Goal: Information Seeking & Learning: Check status

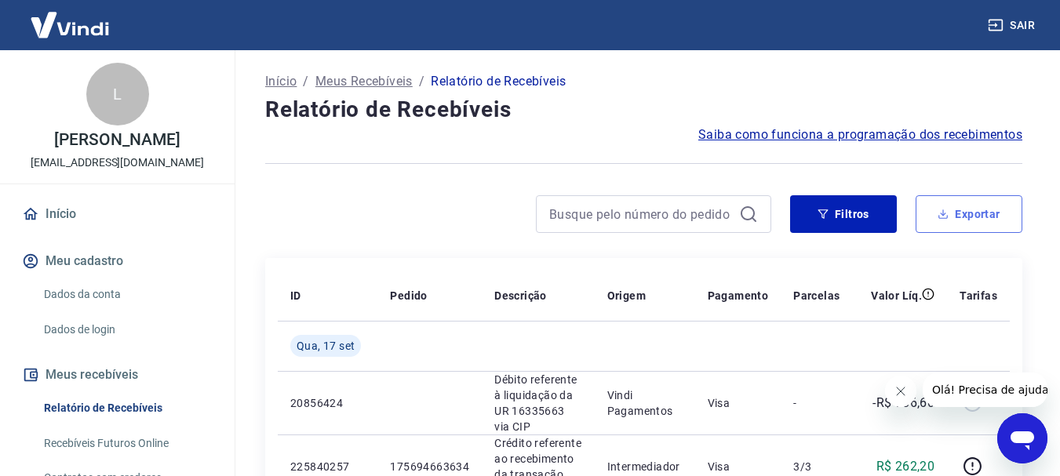
click at [1002, 199] on button "Exportar" at bounding box center [968, 214] width 107 height 38
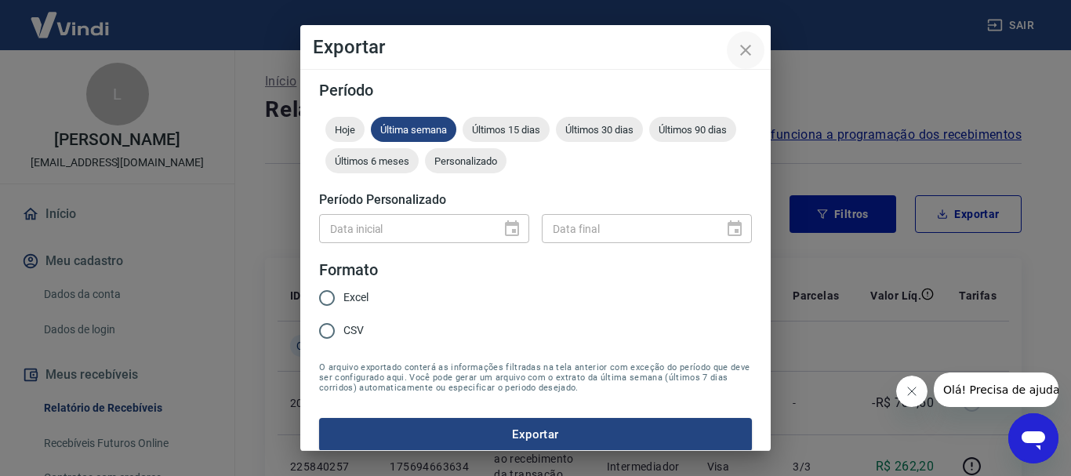
click at [743, 44] on icon "close" at bounding box center [745, 50] width 19 height 19
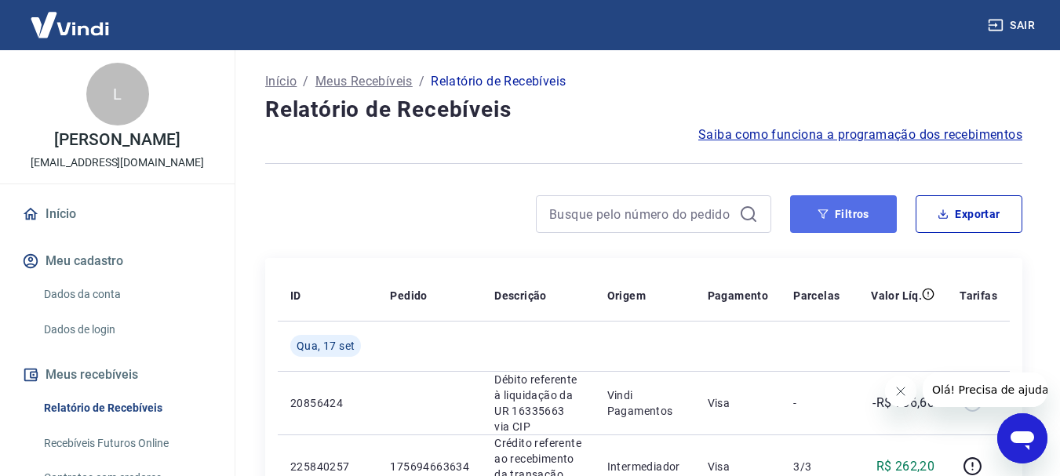
click at [881, 211] on button "Filtros" at bounding box center [843, 214] width 107 height 38
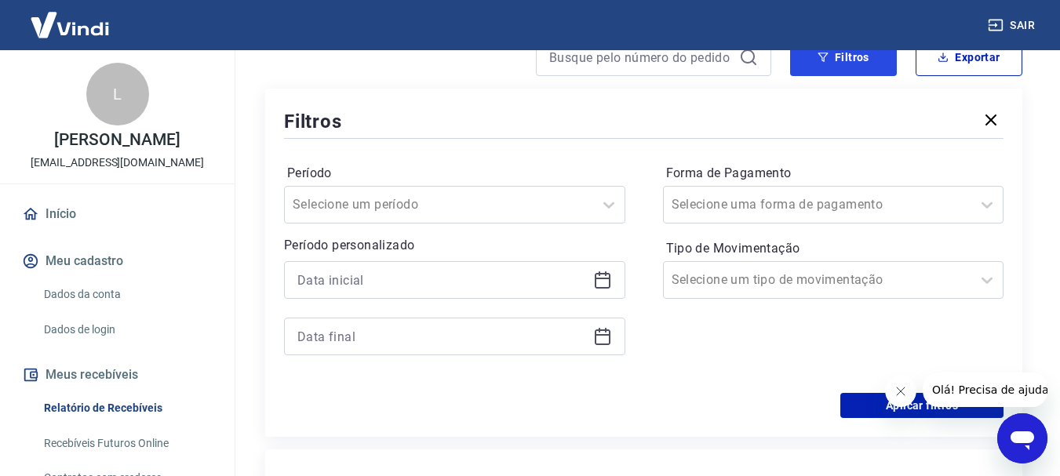
scroll to position [78, 0]
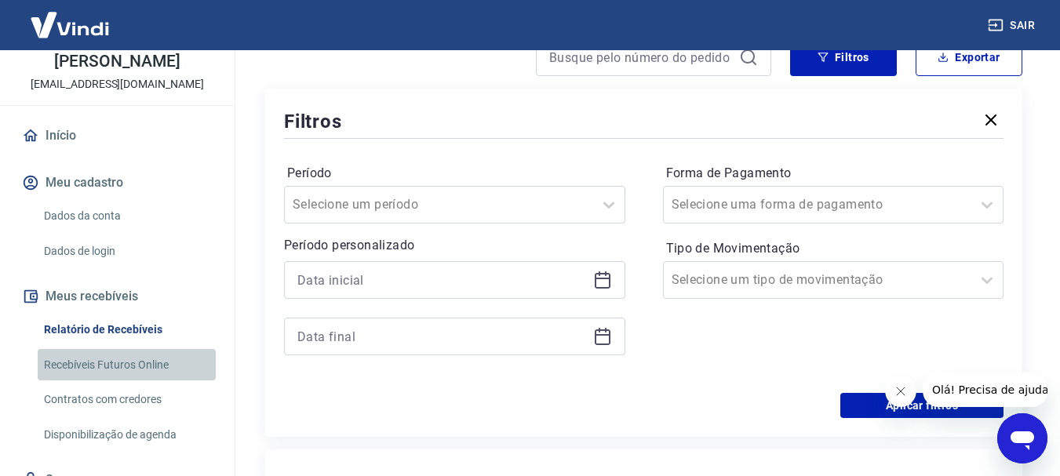
click at [145, 370] on link "Recebíveis Futuros Online" at bounding box center [127, 365] width 178 height 32
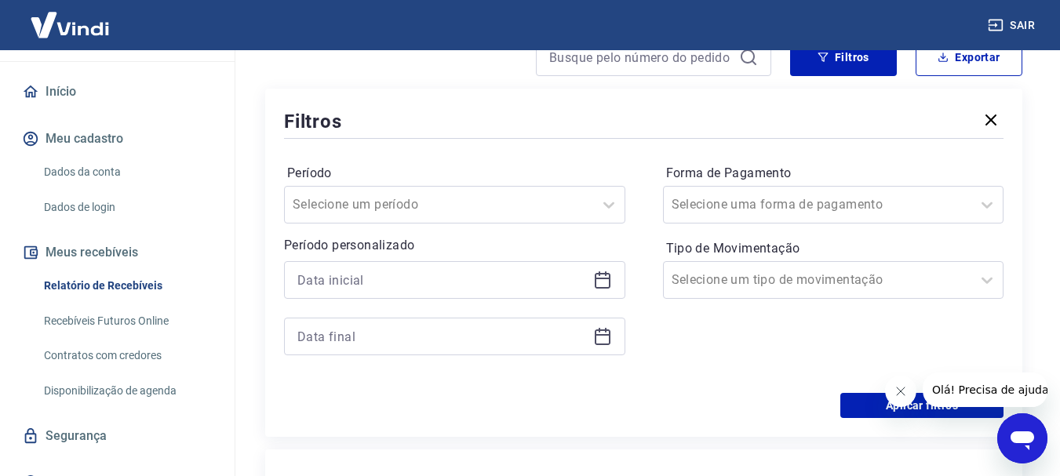
scroll to position [147, 0]
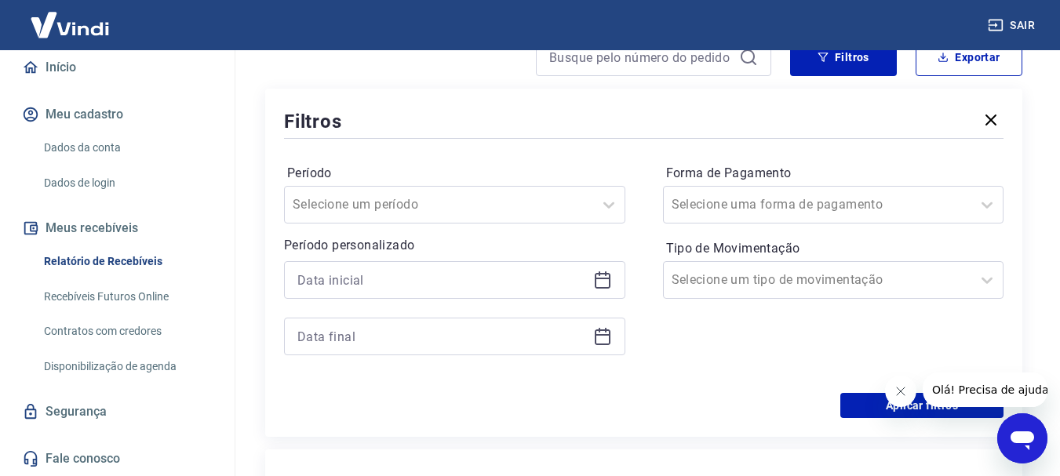
click at [151, 367] on link "Disponibilização de agenda" at bounding box center [127, 367] width 178 height 32
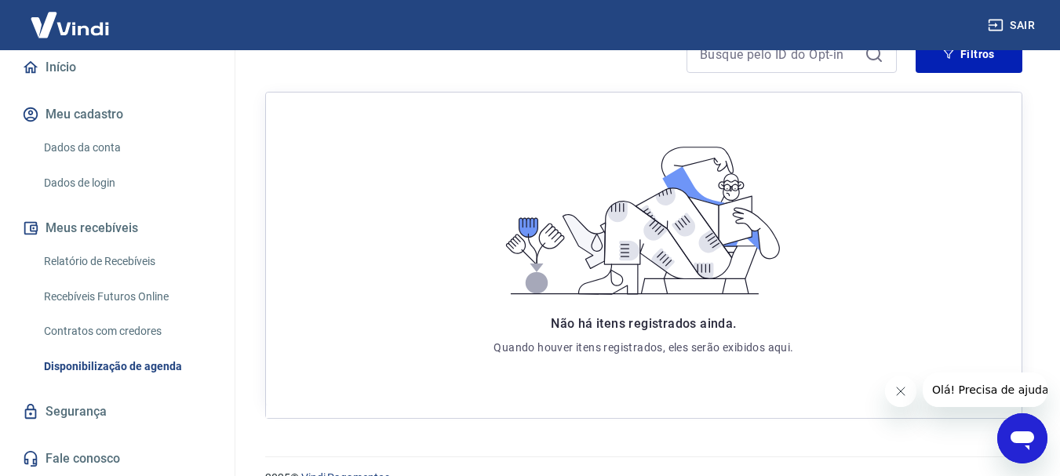
scroll to position [296, 0]
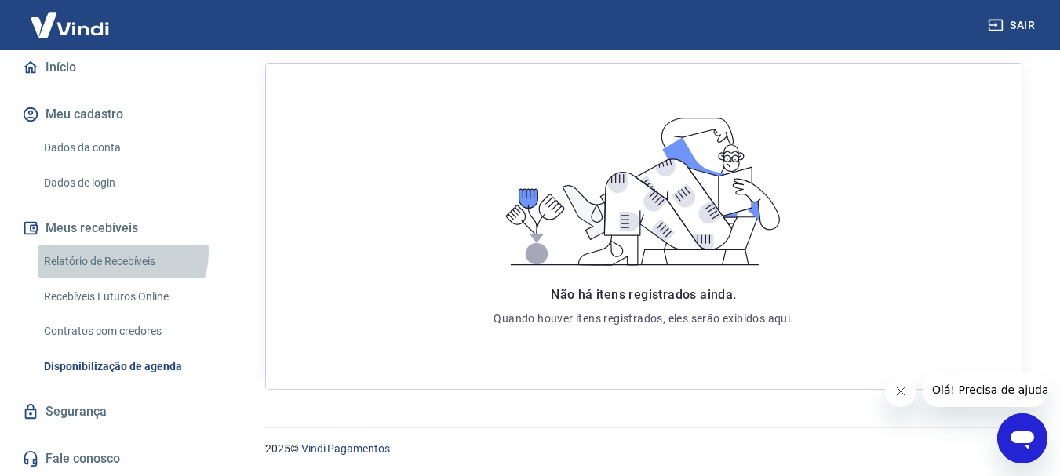
click at [118, 252] on link "Relatório de Recebíveis" at bounding box center [127, 261] width 178 height 32
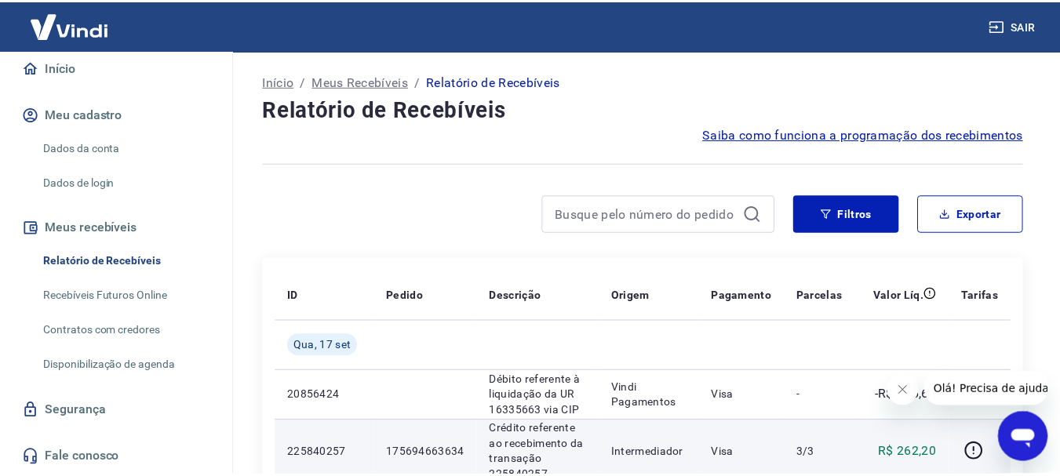
scroll to position [157, 0]
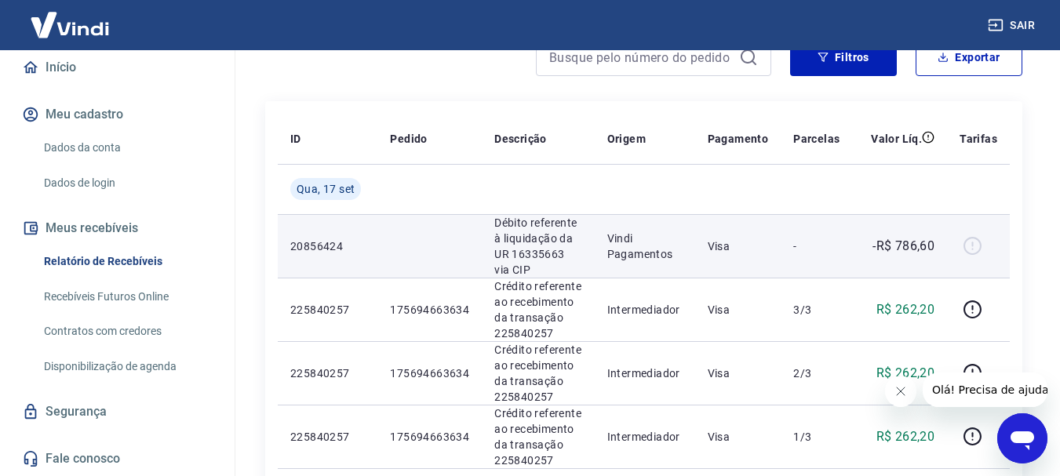
click at [312, 251] on td "20856424" at bounding box center [328, 246] width 100 height 64
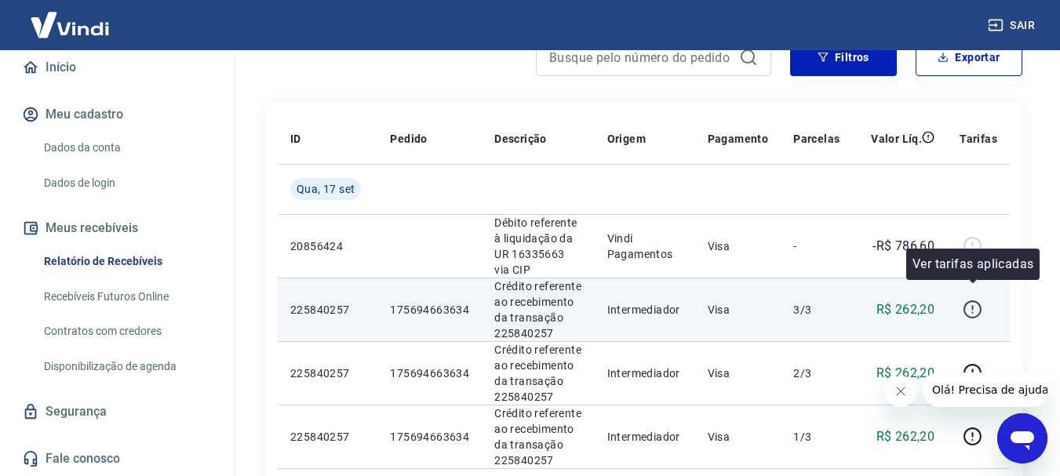
click at [976, 300] on icon "button" at bounding box center [972, 310] width 20 height 20
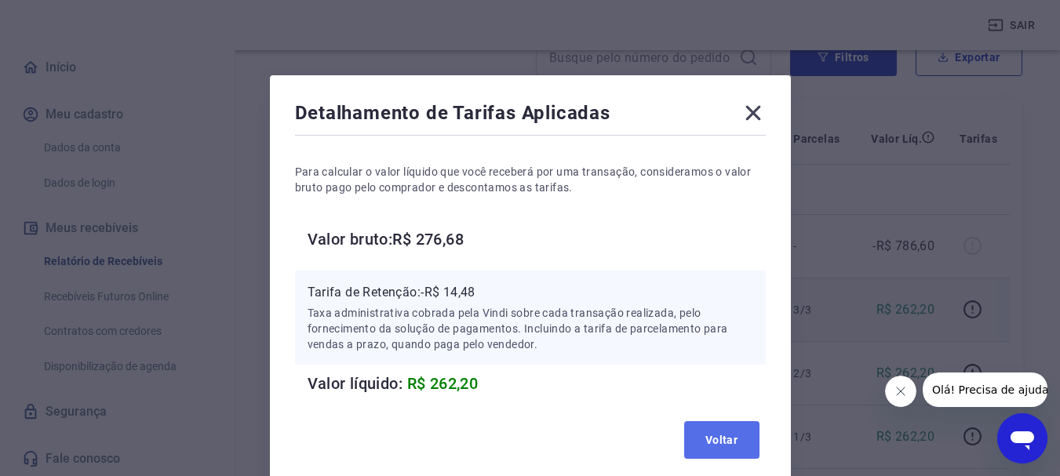
click at [707, 446] on button "Voltar" at bounding box center [721, 440] width 75 height 38
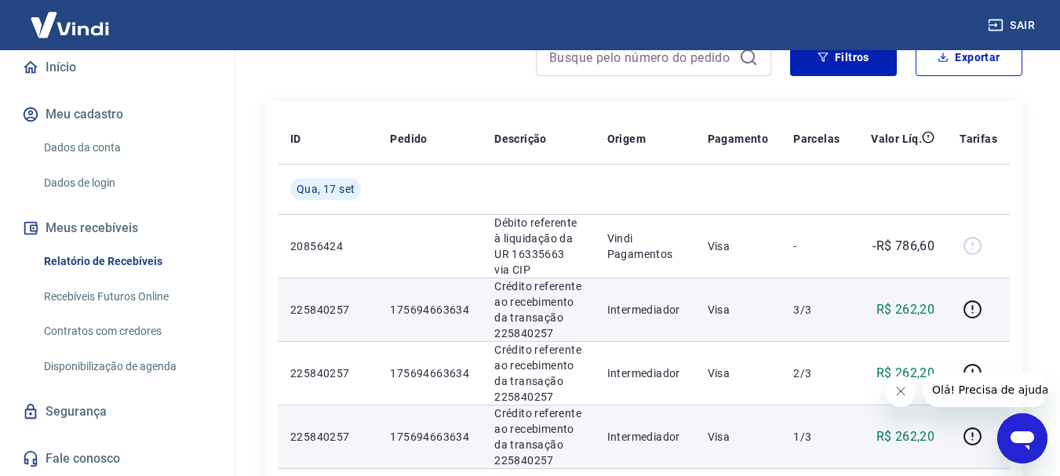
scroll to position [0, 0]
